Goal: Task Accomplishment & Management: Complete application form

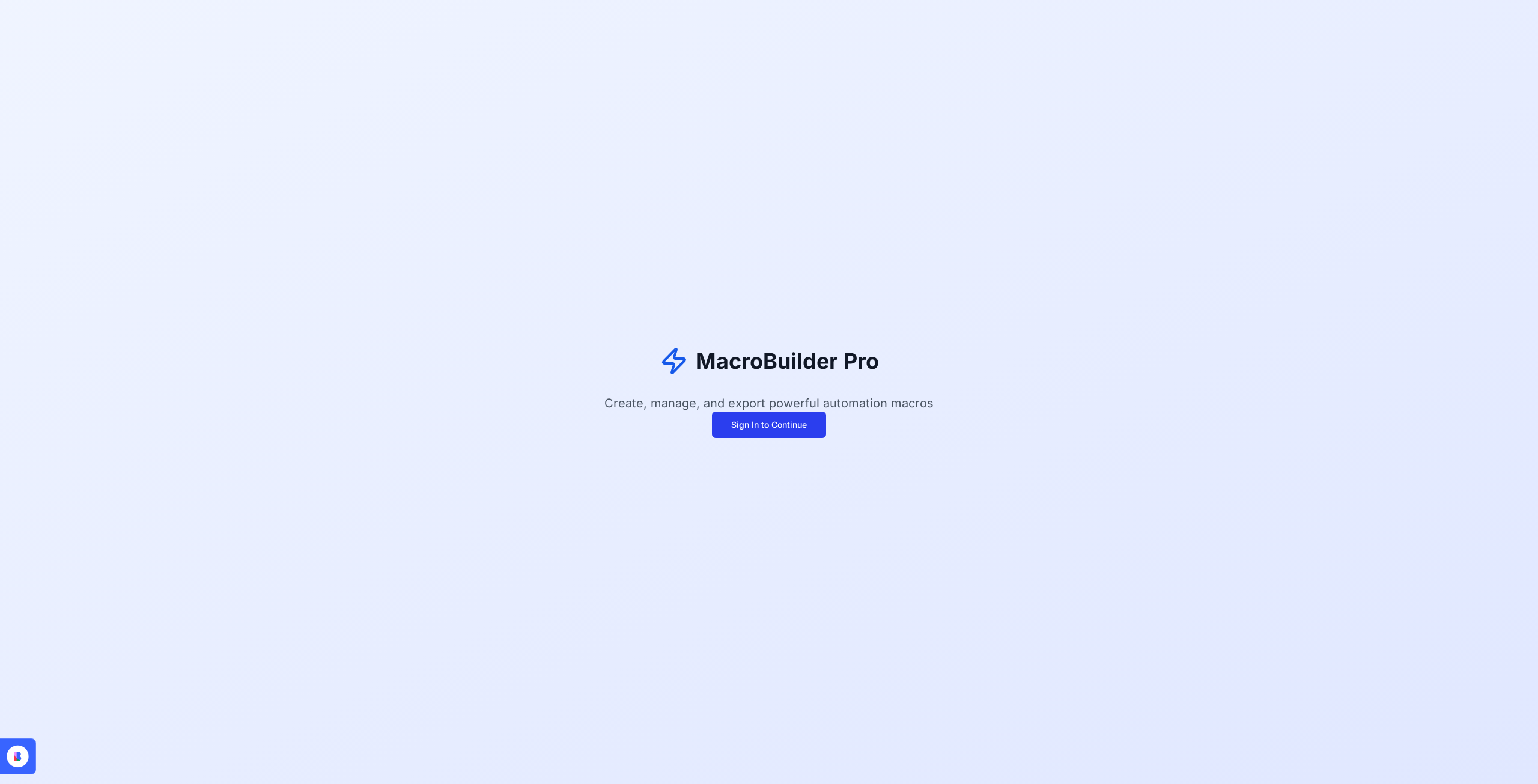
click at [797, 421] on button "Sign In to Continue" at bounding box center [768, 425] width 114 height 26
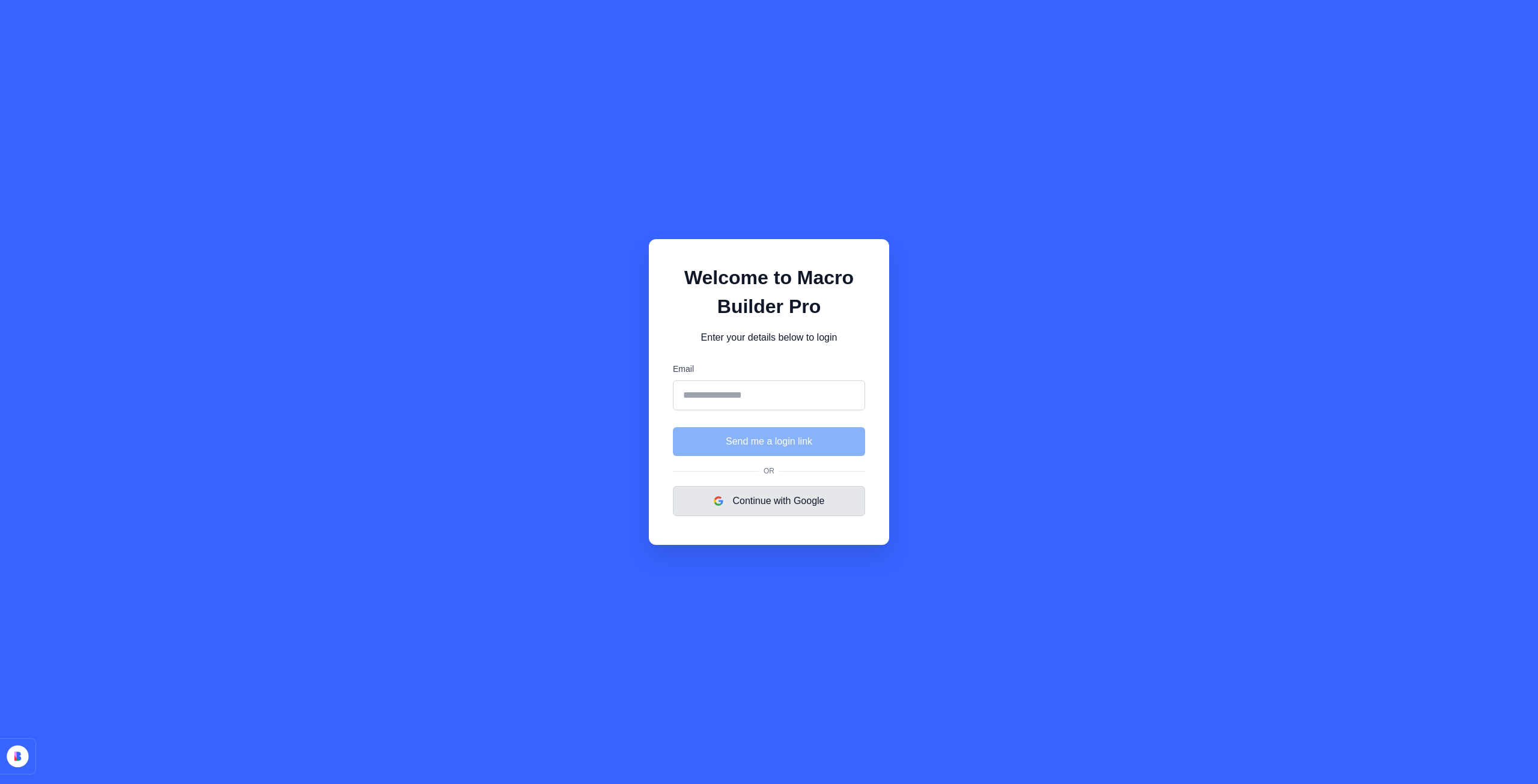
click at [772, 493] on button "Continue with Google" at bounding box center [768, 501] width 192 height 30
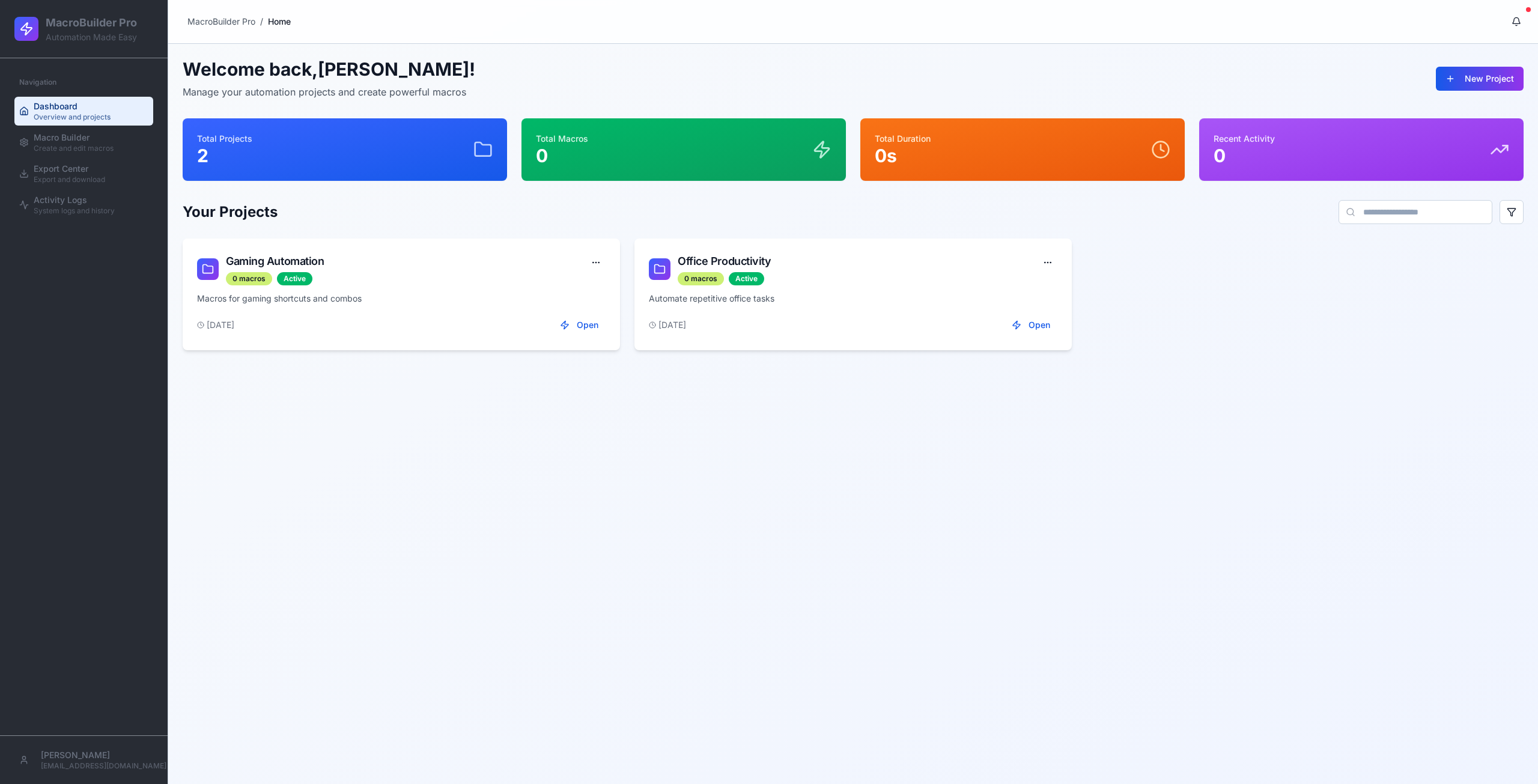
click at [72, 111] on span "Dashboard" at bounding box center [55, 106] width 44 height 12
click at [570, 326] on button "Open" at bounding box center [579, 324] width 53 height 22
click at [573, 326] on button "Open" at bounding box center [579, 324] width 53 height 22
click at [1034, 320] on button "Open" at bounding box center [1031, 324] width 53 height 22
click at [1047, 254] on html "MacroBuilder Pro Automation Made Easy Navigation Dashboard Overview and project…" at bounding box center [769, 392] width 1538 height 784
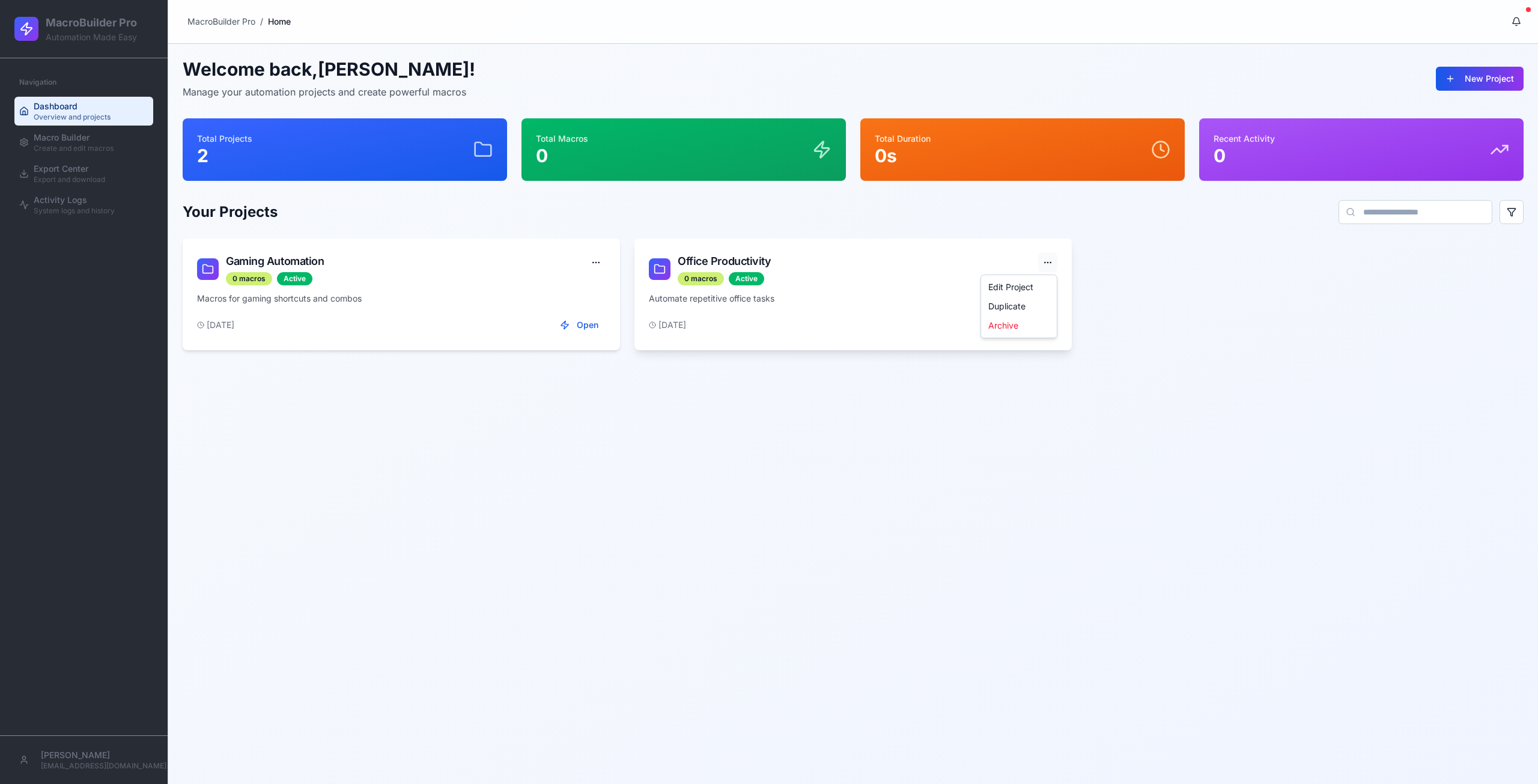
click at [1047, 256] on html "MacroBuilder Pro Automation Made Easy Navigation Dashboard Overview and project…" at bounding box center [769, 392] width 1538 height 784
click at [1053, 263] on html "MacroBuilder Pro Automation Made Easy Navigation Dashboard Overview and project…" at bounding box center [769, 392] width 1538 height 784
click at [1016, 301] on div "Duplicate" at bounding box center [1018, 306] width 71 height 19
click at [1475, 82] on button "New Project" at bounding box center [1479, 78] width 88 height 24
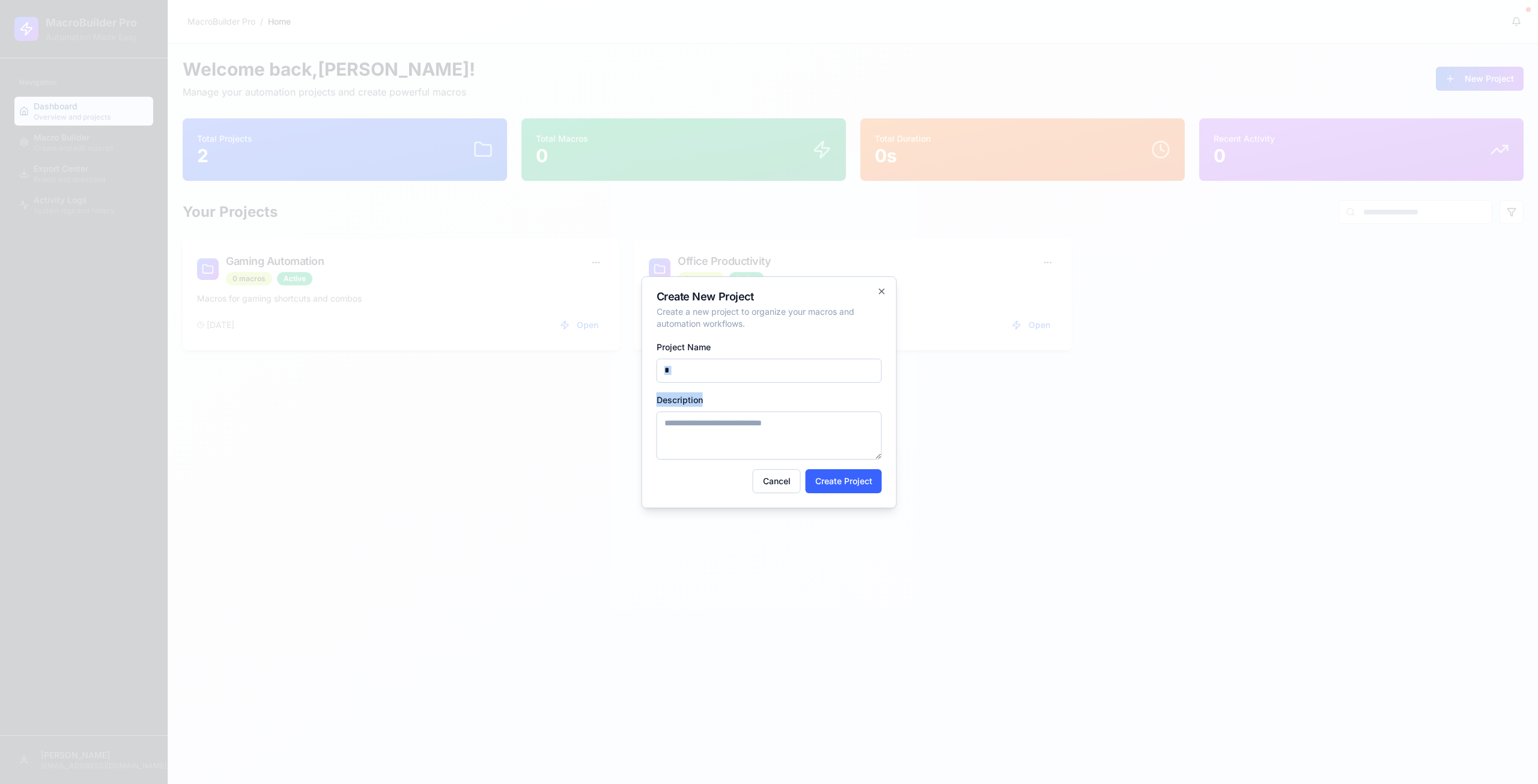
click at [751, 382] on form "Project Name * Description Cancel Create Project" at bounding box center [769, 416] width 226 height 154
click at [758, 367] on input "*" at bounding box center [769, 365] width 226 height 24
type input "*******"
click at [724, 428] on textarea "Description" at bounding box center [769, 435] width 226 height 48
type textarea "***"
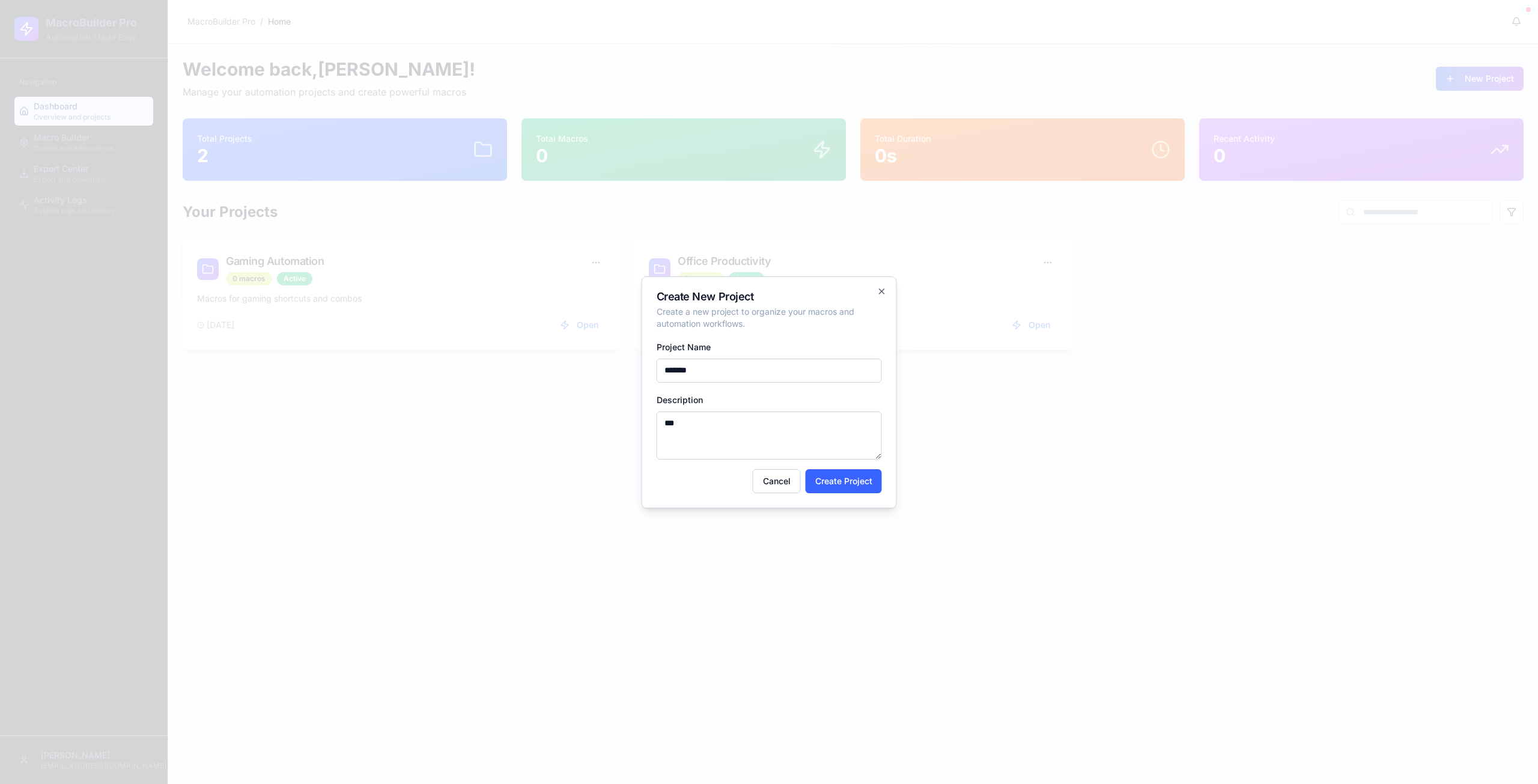
click at [762, 367] on input "*******" at bounding box center [769, 371] width 226 height 24
click at [869, 498] on nordpass-autofill-portal at bounding box center [769, 498] width 226 height 0
click at [770, 498] on nordpass-autofill-portal at bounding box center [769, 498] width 226 height 0
click at [787, 498] on nordpass-autofill-portal at bounding box center [769, 498] width 226 height 0
click at [826, 481] on button "Create Project" at bounding box center [844, 476] width 77 height 24
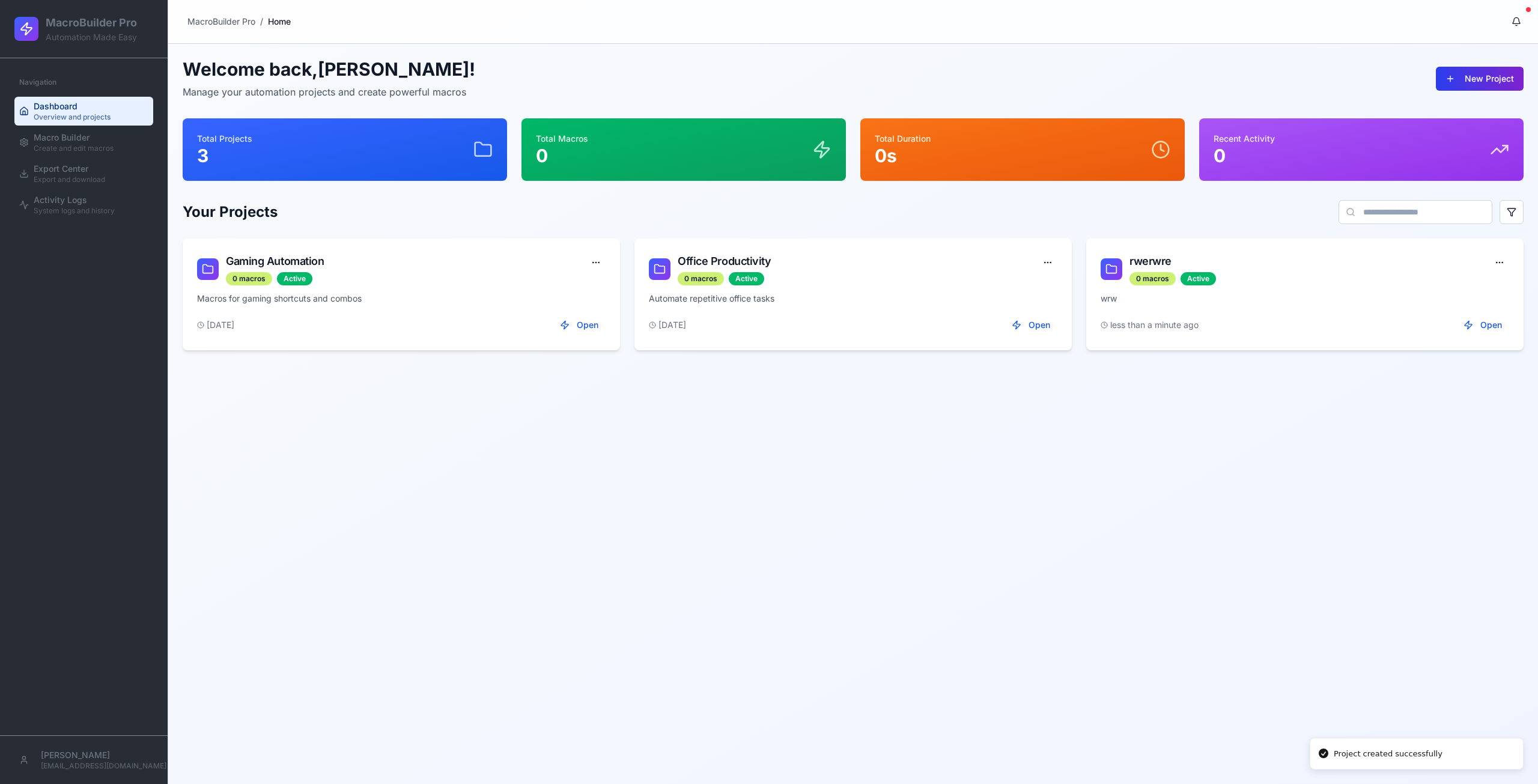
click at [1485, 81] on button "New Project" at bounding box center [1479, 78] width 88 height 24
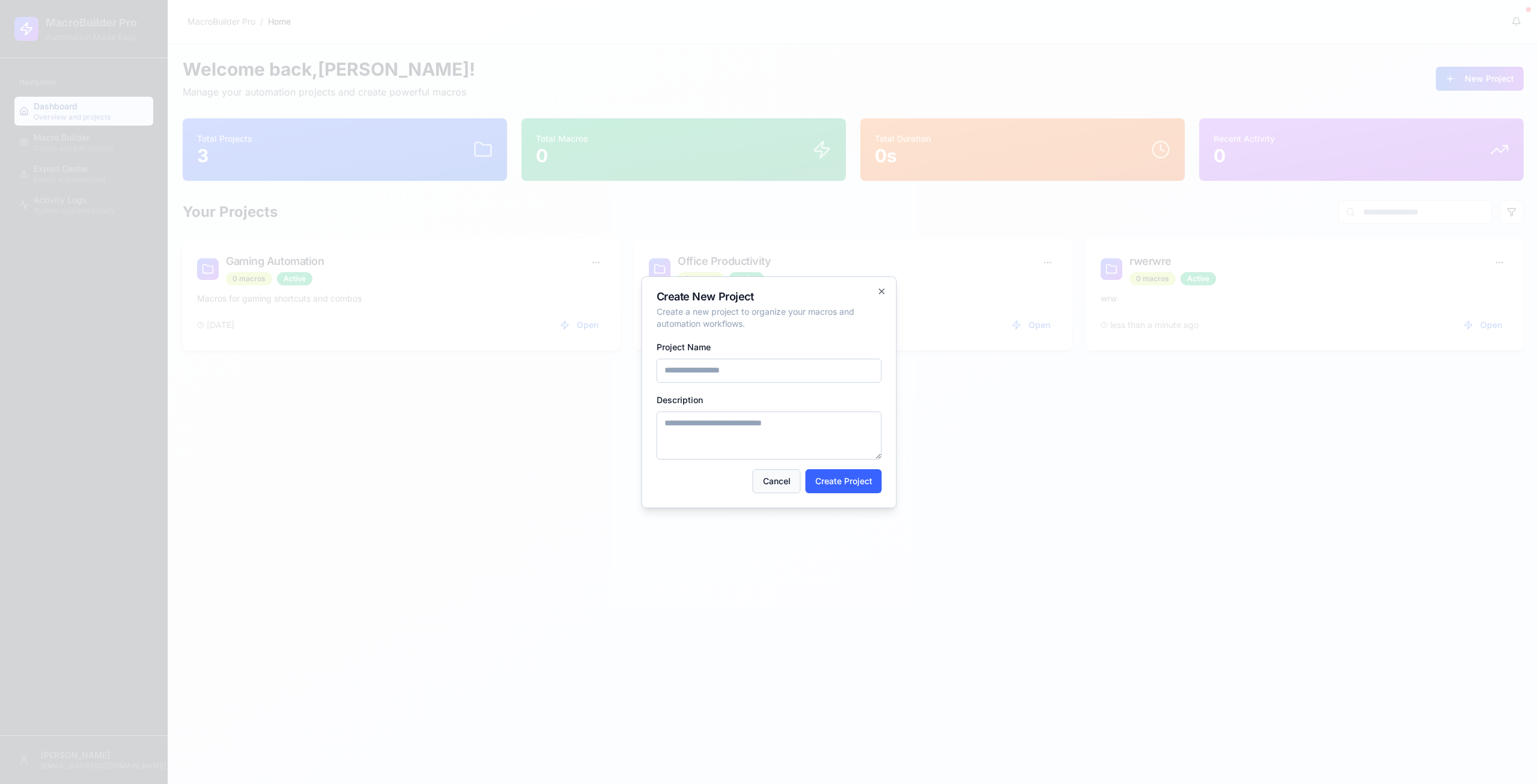
click at [778, 479] on button "Cancel" at bounding box center [776, 481] width 48 height 24
